Goal: Book appointment/travel/reservation

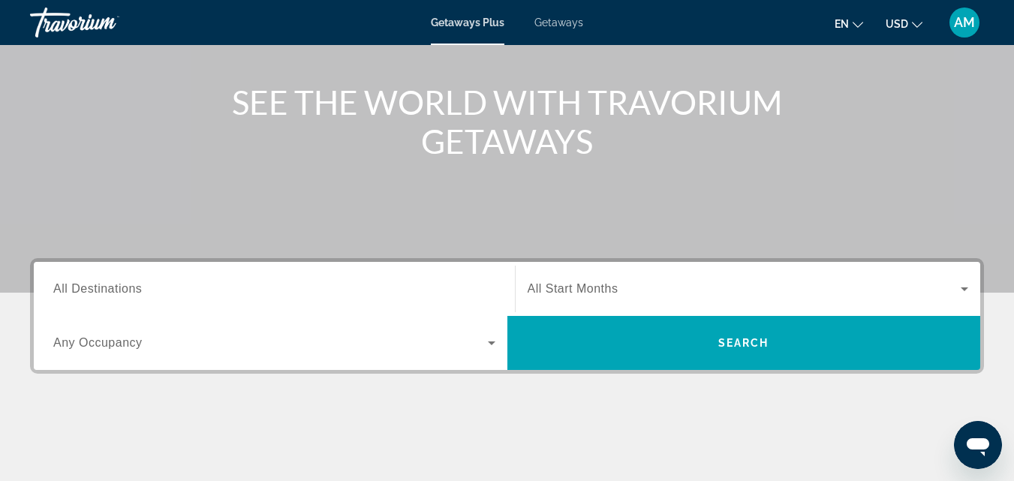
scroll to position [150, 0]
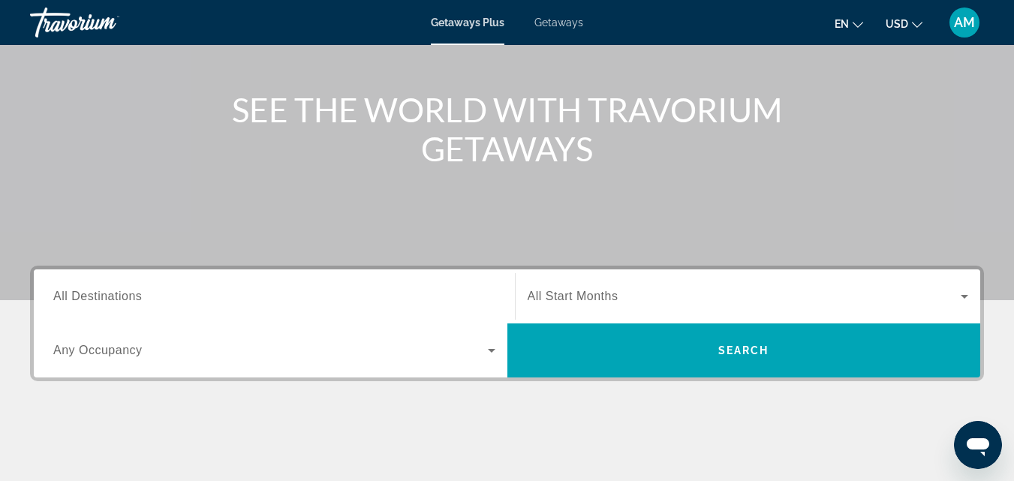
click at [860, 24] on icon "Change language" at bounding box center [858, 25] width 11 height 11
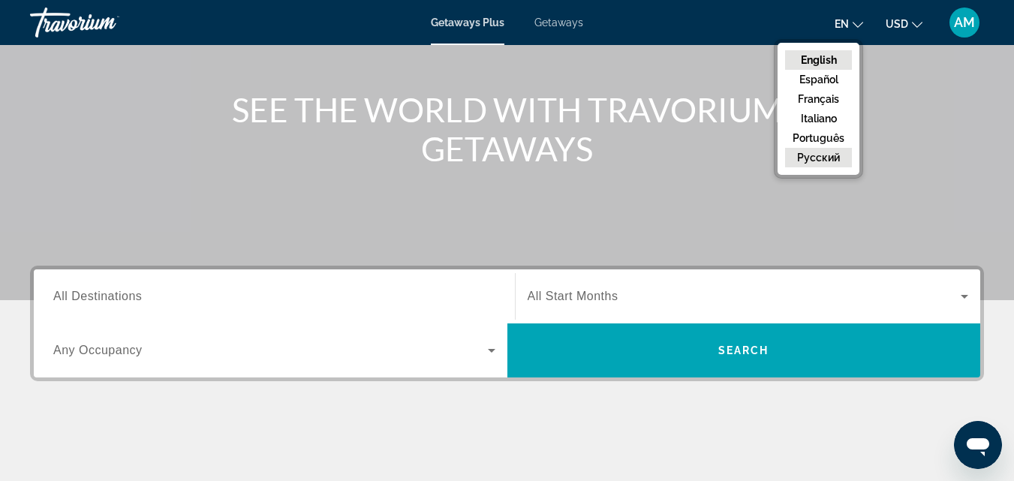
click at [814, 155] on button "русский" at bounding box center [818, 158] width 67 height 20
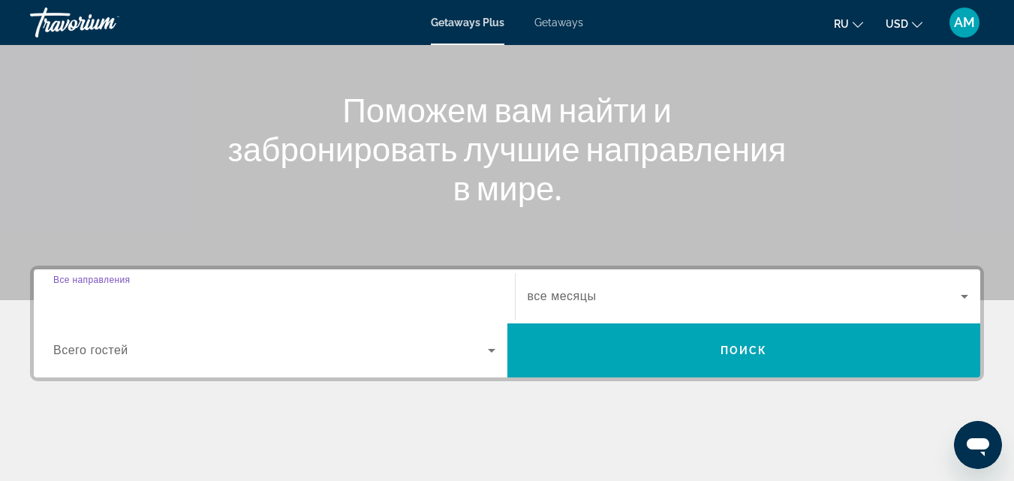
click at [179, 300] on input "Destination Все направления" at bounding box center [274, 297] width 442 height 18
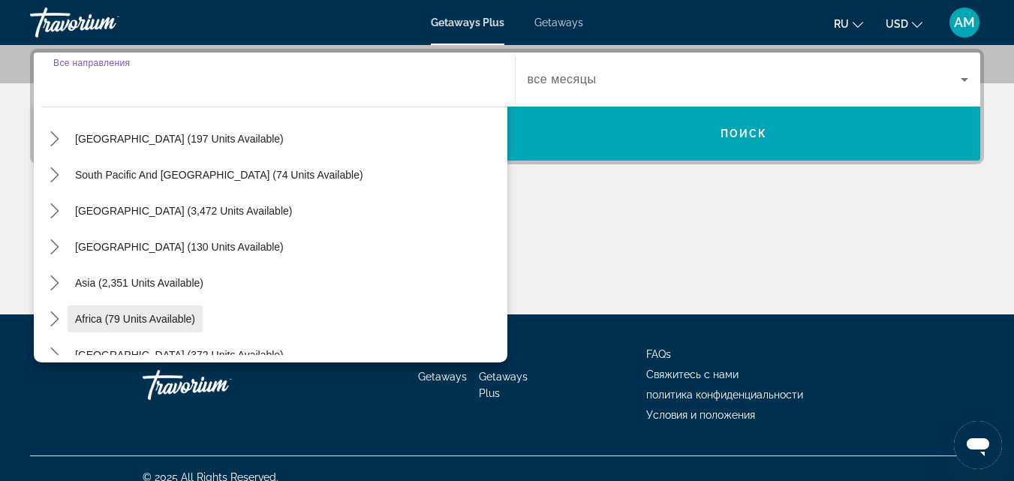
scroll to position [243, 0]
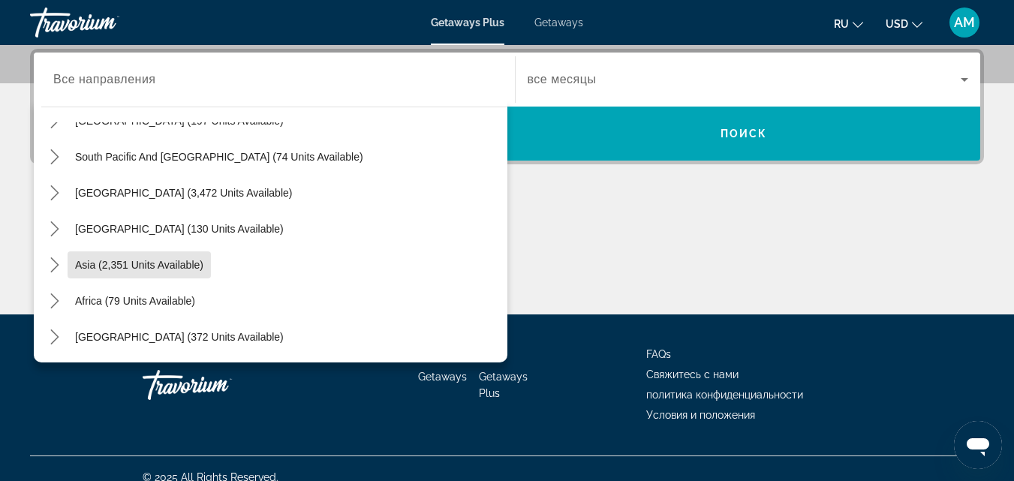
drag, startPoint x: 138, startPoint y: 266, endPoint x: 147, endPoint y: 265, distance: 9.0
click at [139, 265] on span "Asia (2,351 units available)" at bounding box center [139, 265] width 128 height 12
type input "**********"
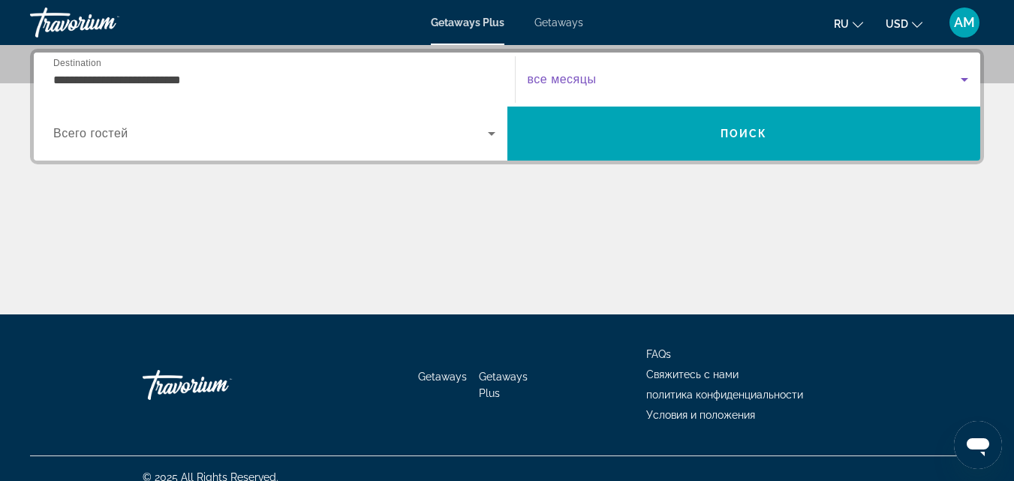
click at [598, 72] on span "Search widget" at bounding box center [745, 80] width 434 height 18
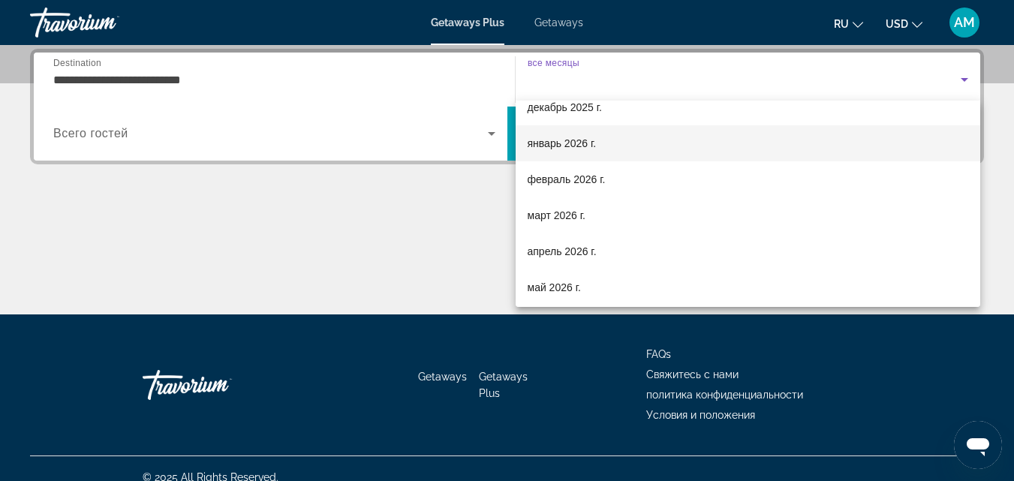
scroll to position [150, 0]
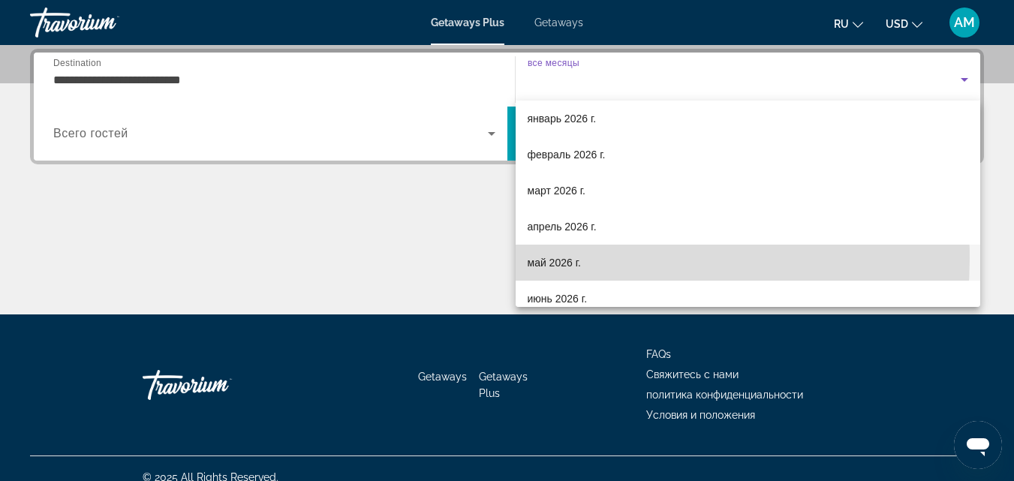
click at [573, 258] on span "май 2026 г." at bounding box center [554, 263] width 53 height 18
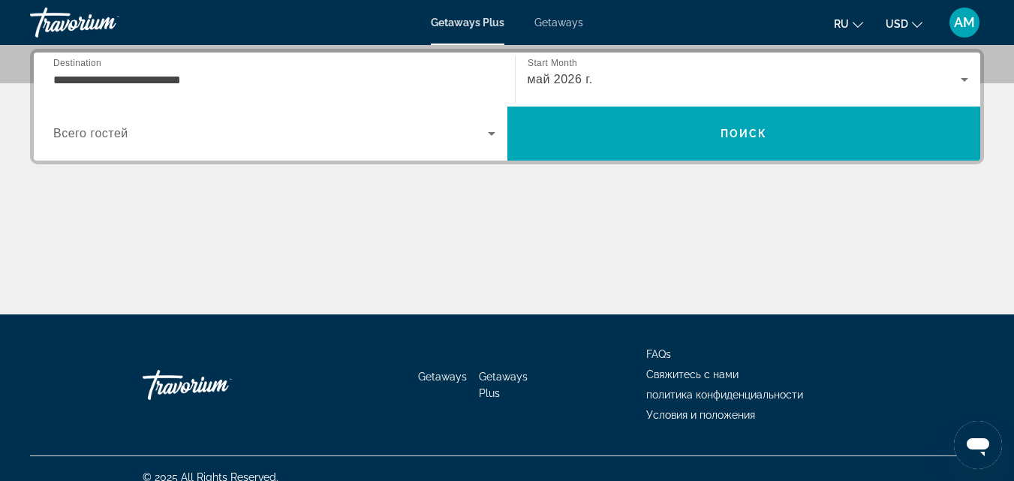
click at [118, 130] on span "Всего гостей" at bounding box center [90, 133] width 75 height 13
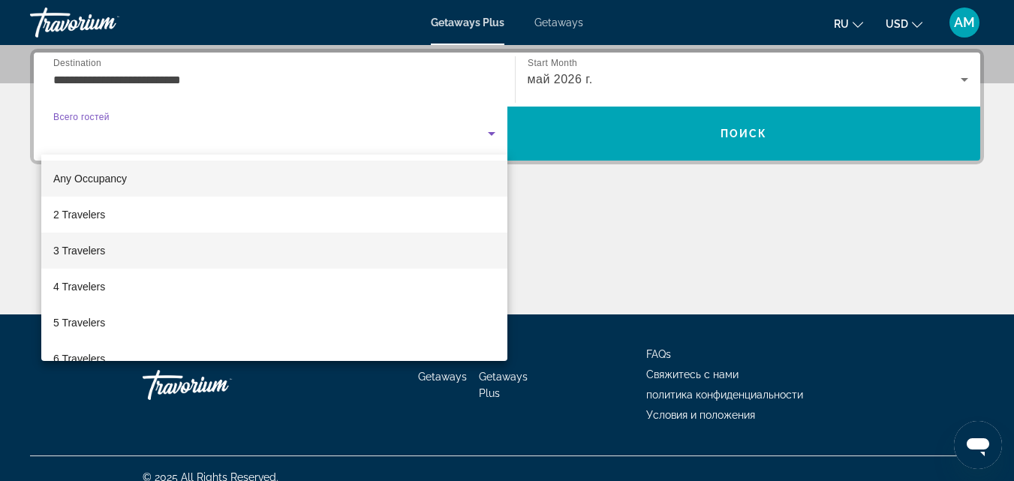
click at [86, 251] on span "3 Travelers" at bounding box center [79, 251] width 52 height 18
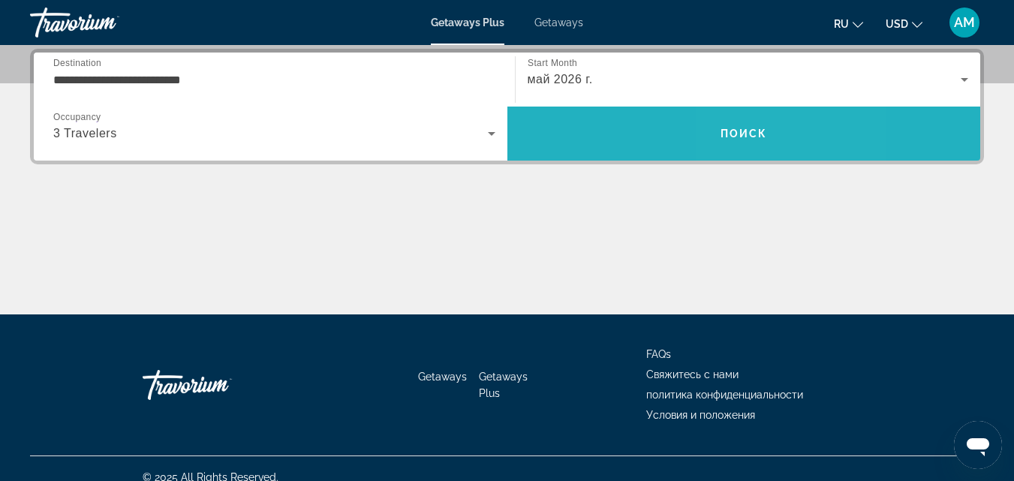
click at [785, 147] on span "Search" at bounding box center [744, 134] width 474 height 36
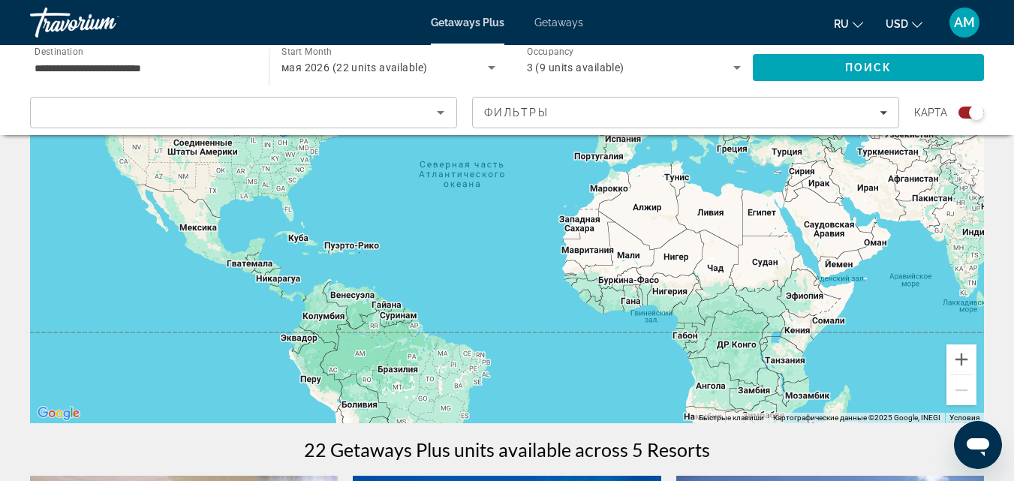
scroll to position [150, 0]
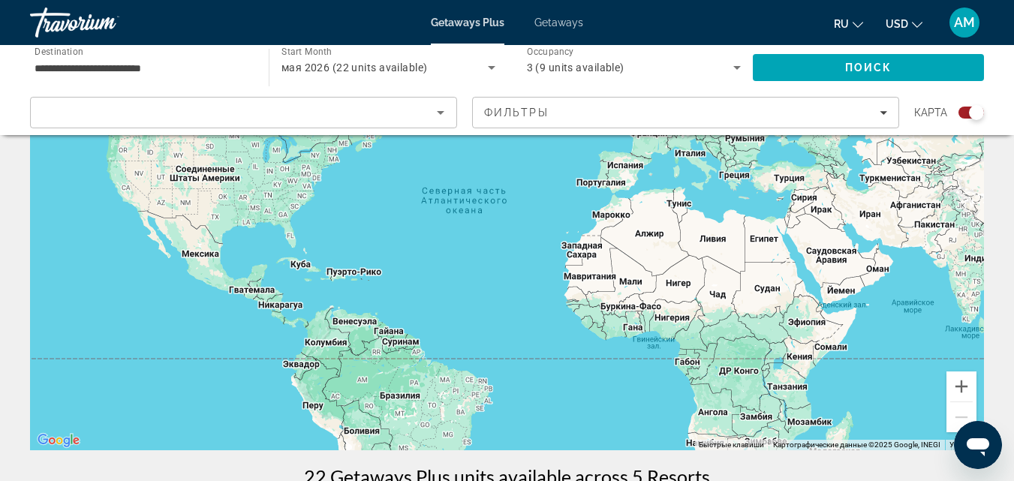
click at [838, 257] on div "Main content" at bounding box center [507, 225] width 954 height 450
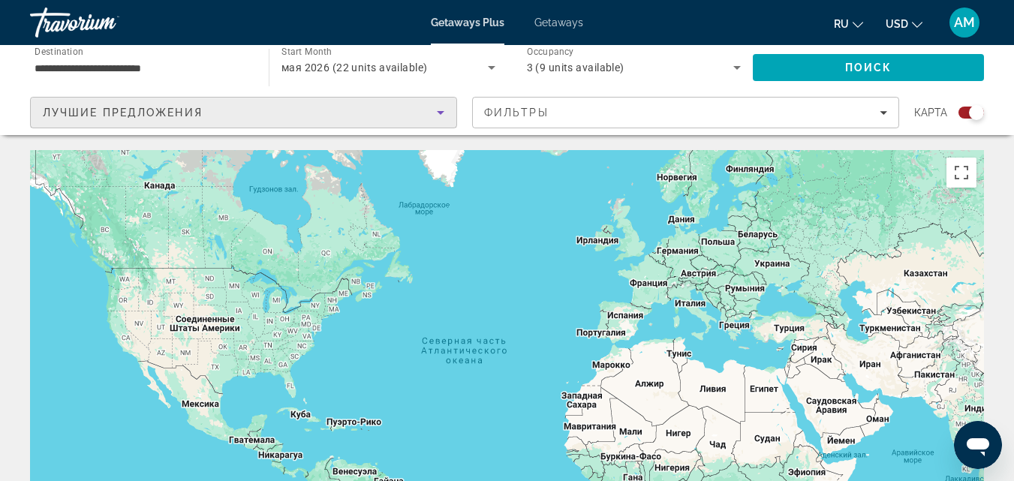
click at [440, 116] on icon "Sort by" at bounding box center [441, 113] width 18 height 18
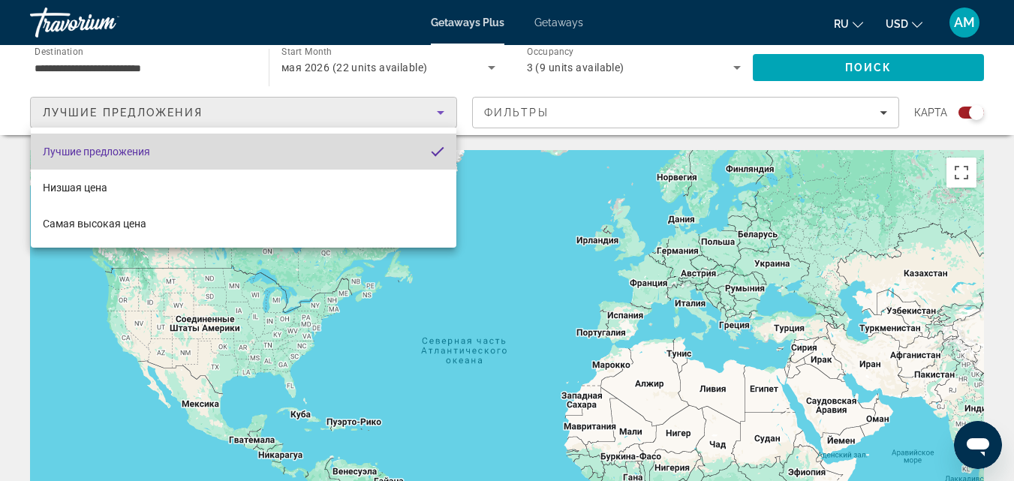
click at [169, 152] on mat-option "Лучшие предложения" at bounding box center [244, 152] width 426 height 36
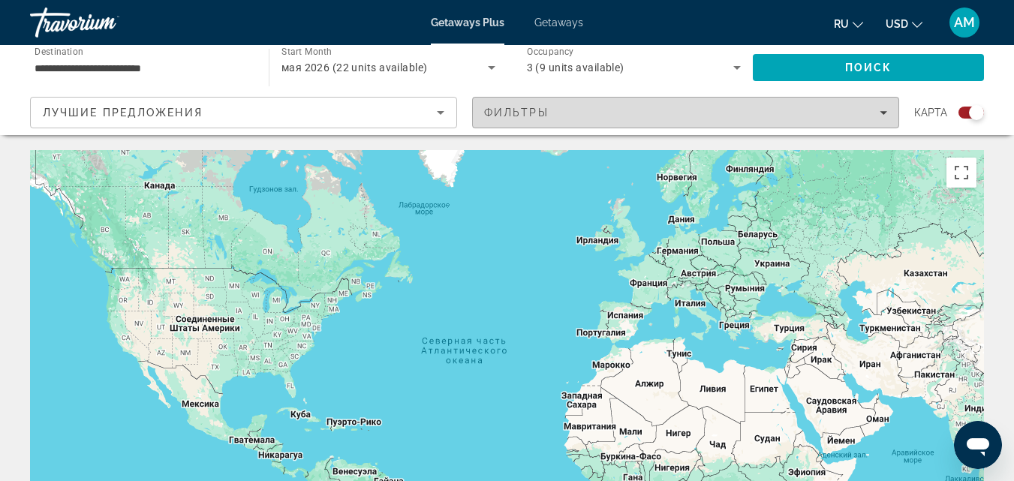
click at [889, 111] on span "Filters" at bounding box center [686, 113] width 426 height 36
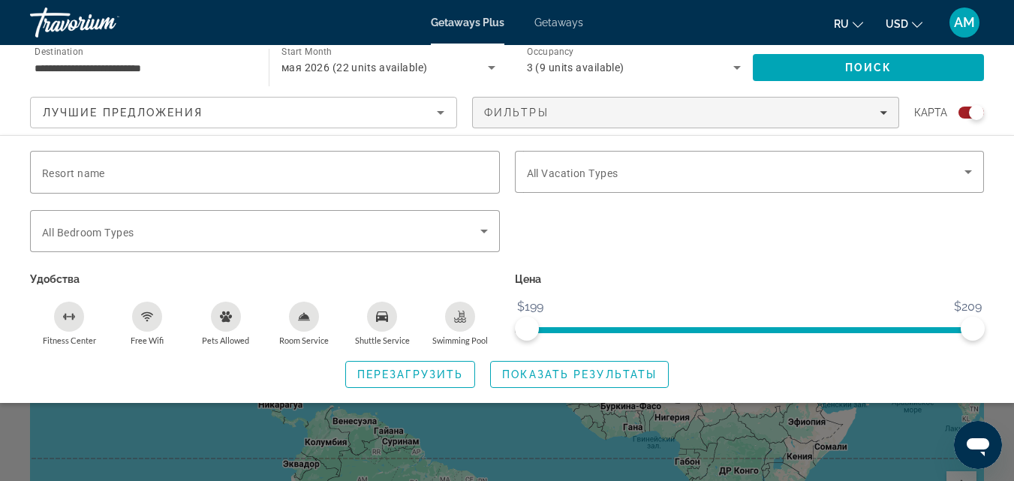
scroll to position [75, 0]
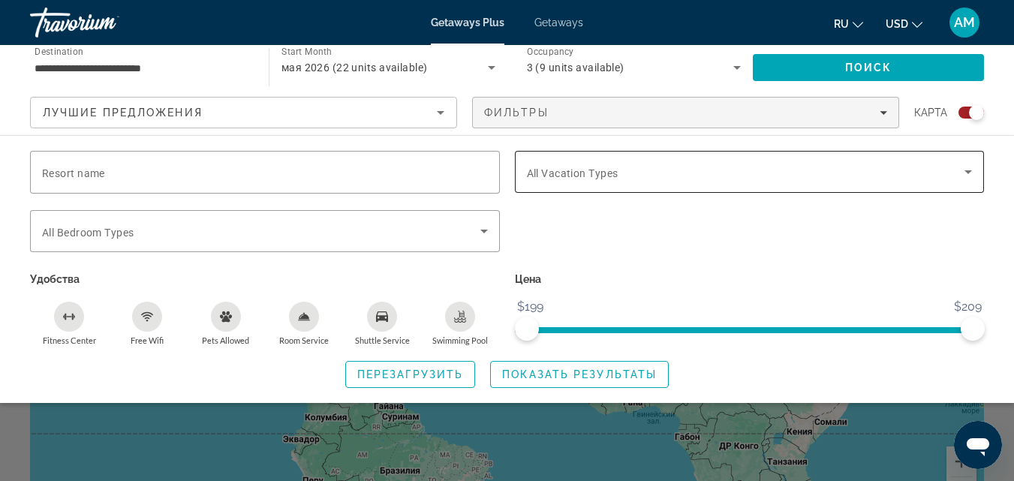
click at [592, 181] on div "Search widget" at bounding box center [750, 172] width 446 height 42
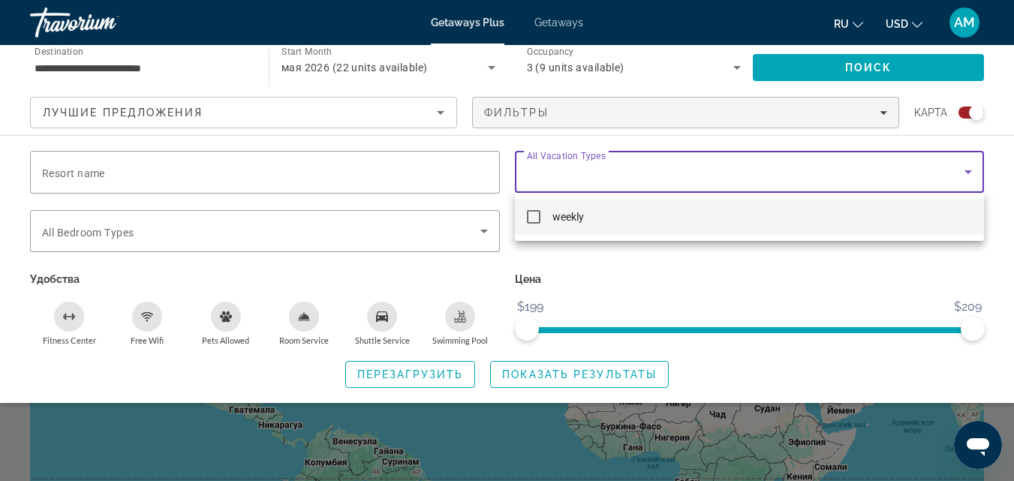
scroll to position [0, 0]
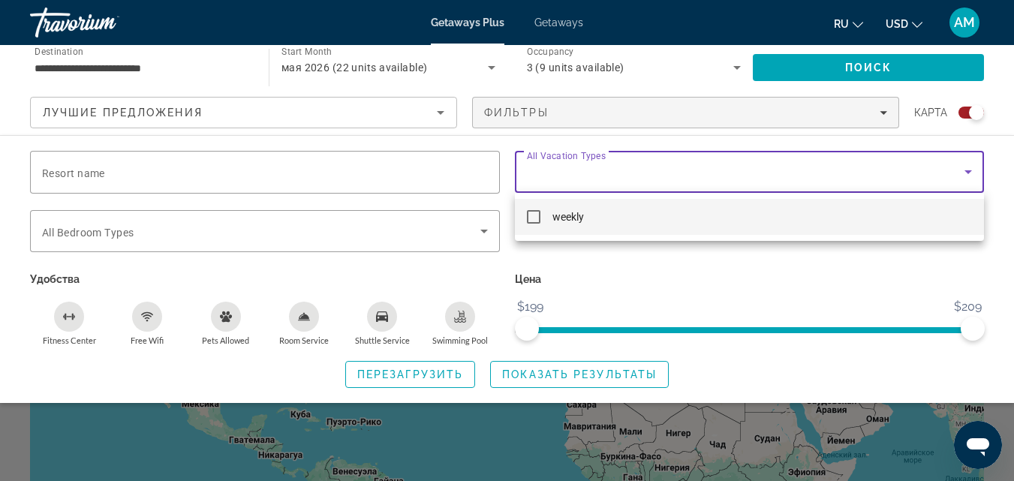
click at [852, 21] on div at bounding box center [507, 240] width 1014 height 481
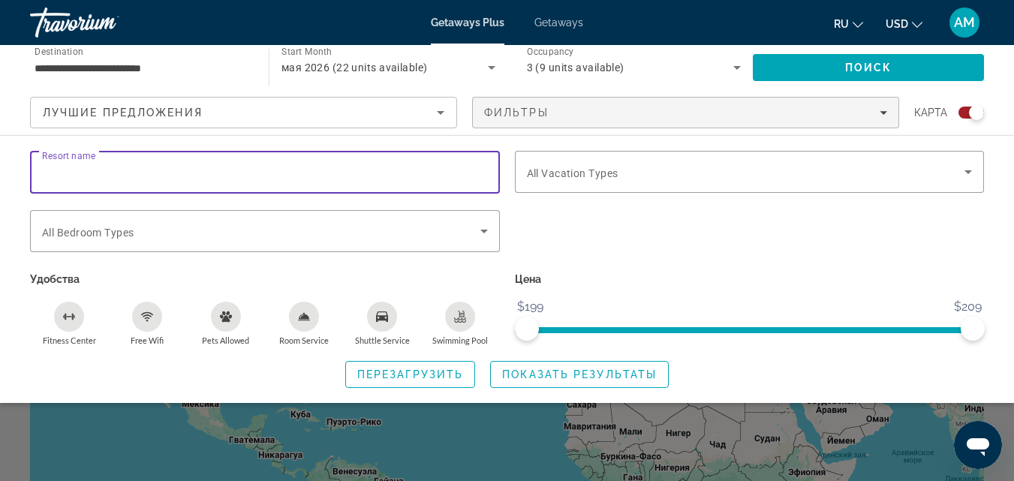
click at [261, 179] on input "Resort name" at bounding box center [265, 173] width 446 height 18
click at [182, 239] on span "Search widget" at bounding box center [261, 231] width 438 height 18
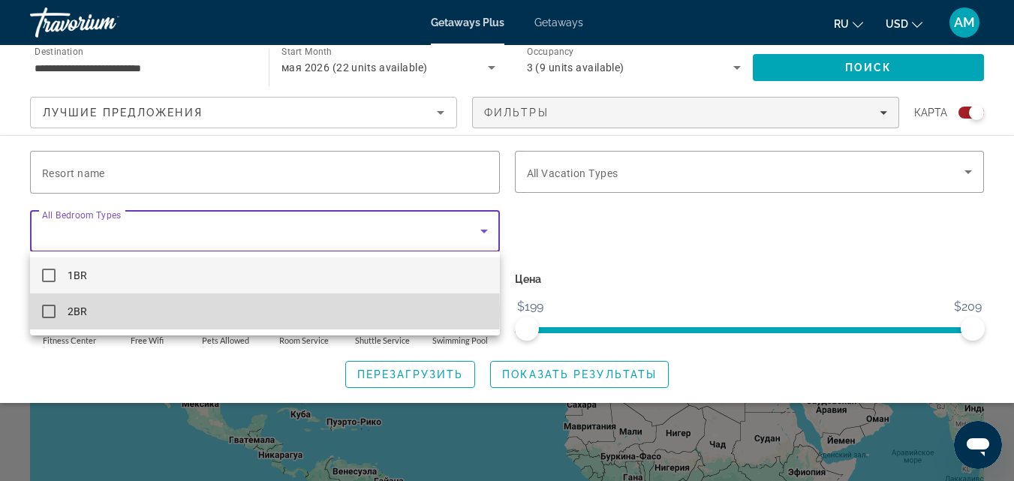
click at [83, 312] on span "2BR" at bounding box center [78, 312] width 20 height 18
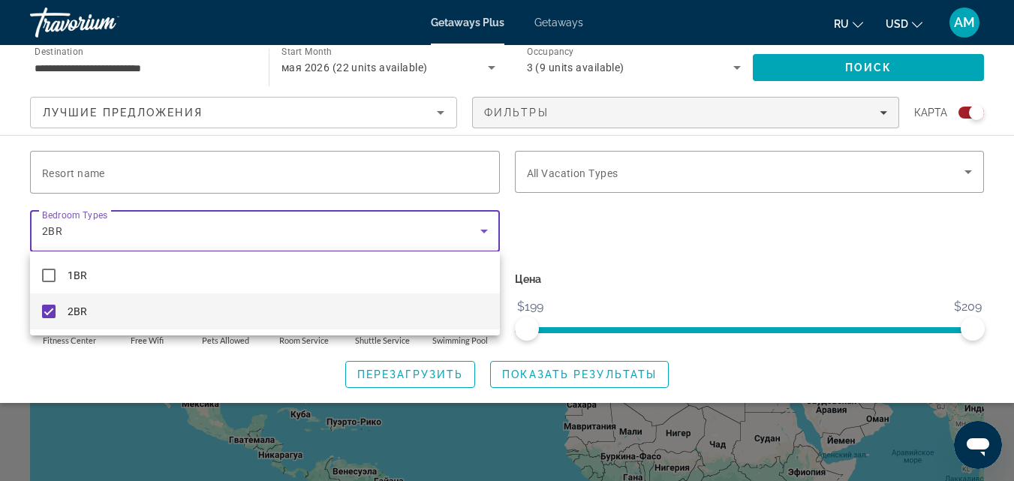
click at [604, 293] on div at bounding box center [507, 240] width 1014 height 481
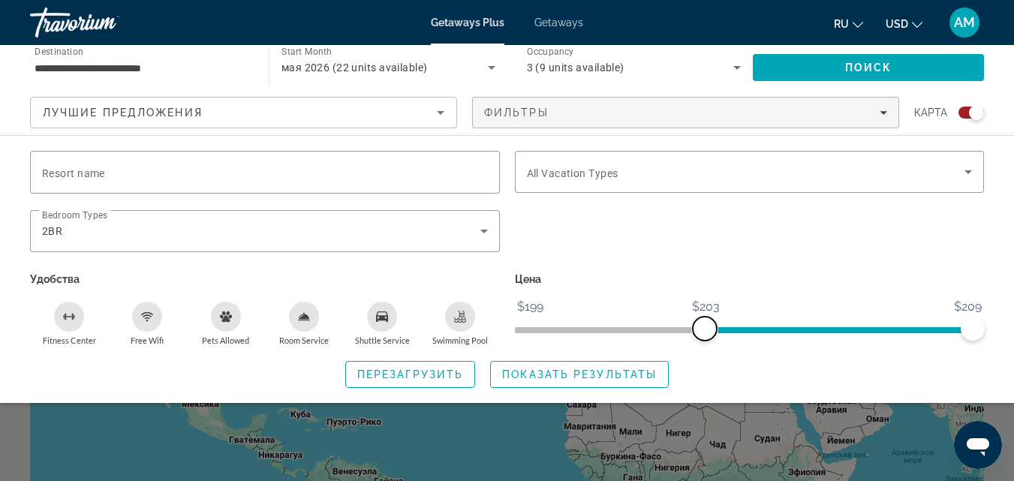
drag, startPoint x: 530, startPoint y: 330, endPoint x: 684, endPoint y: 344, distance: 154.5
click at [684, 344] on div "Цена $199 $209 $203 $209" at bounding box center [749, 307] width 485 height 77
drag, startPoint x: 700, startPoint y: 331, endPoint x: 800, endPoint y: 324, distance: 100.9
click at [800, 324] on span "ngx-slider" at bounding box center [794, 329] width 24 height 24
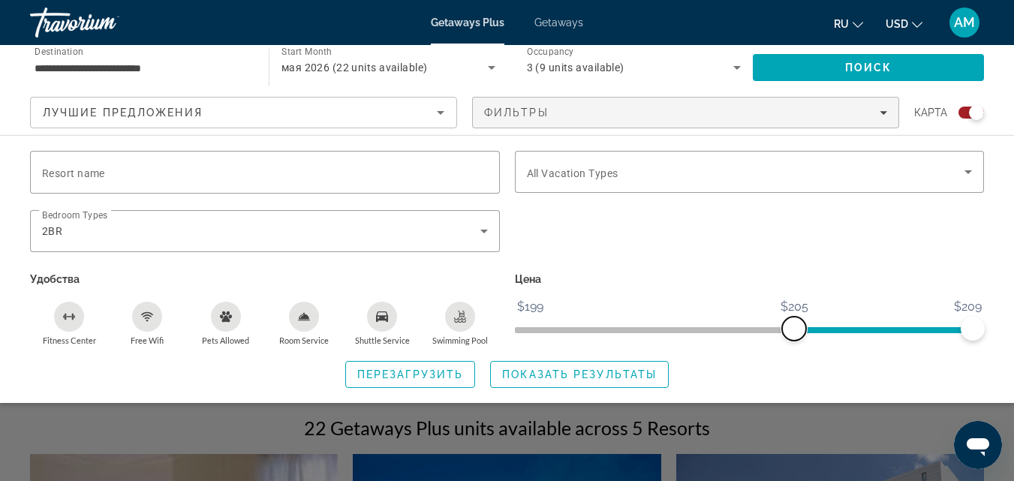
scroll to position [225, 0]
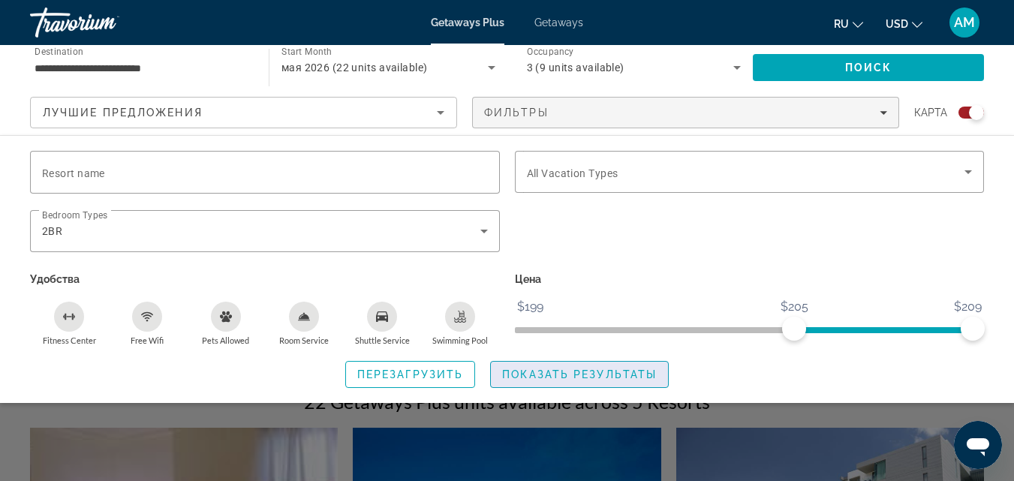
click at [514, 373] on span "Показать результаты" at bounding box center [579, 375] width 155 height 12
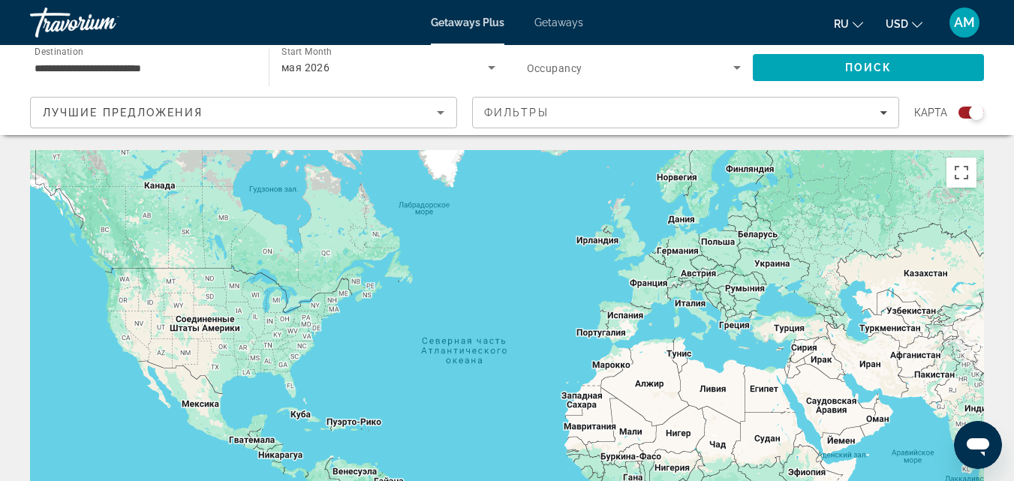
click at [968, 20] on span "AM" at bounding box center [964, 22] width 21 height 15
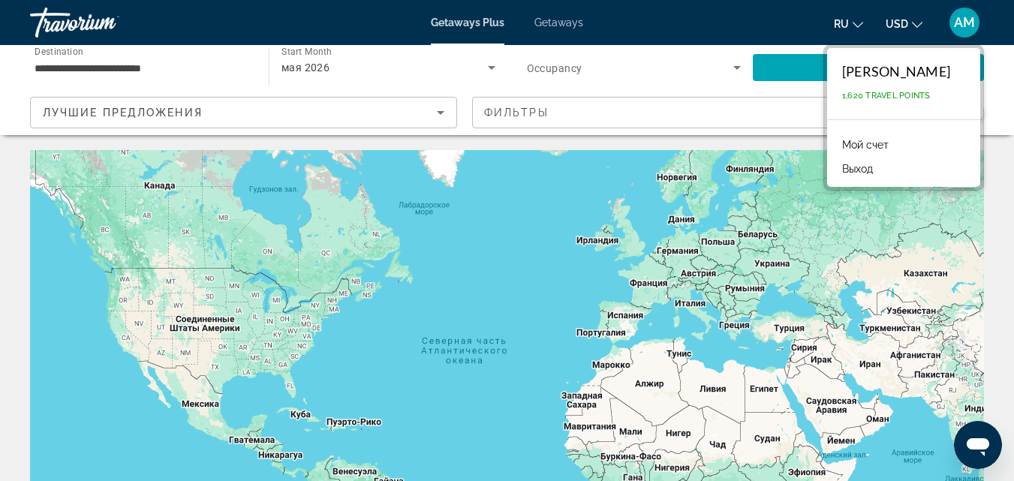
click at [838, 171] on button "Выход" at bounding box center [858, 169] width 46 height 20
